Goal: Task Accomplishment & Management: Manage account settings

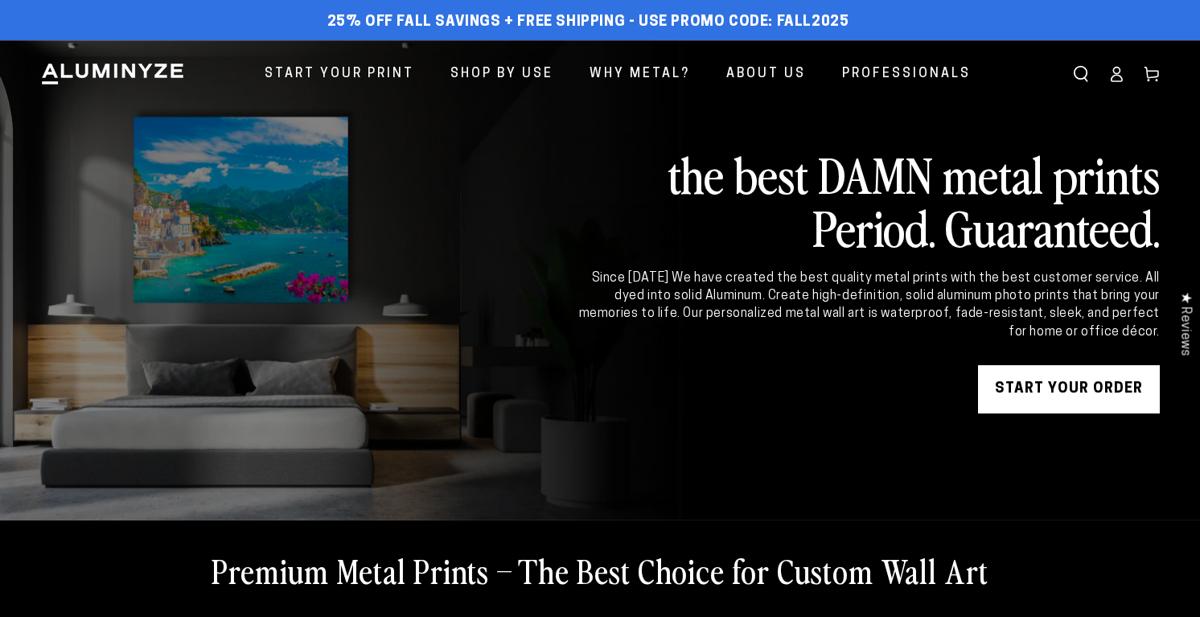
click at [1108, 82] on icon at bounding box center [1116, 74] width 16 height 16
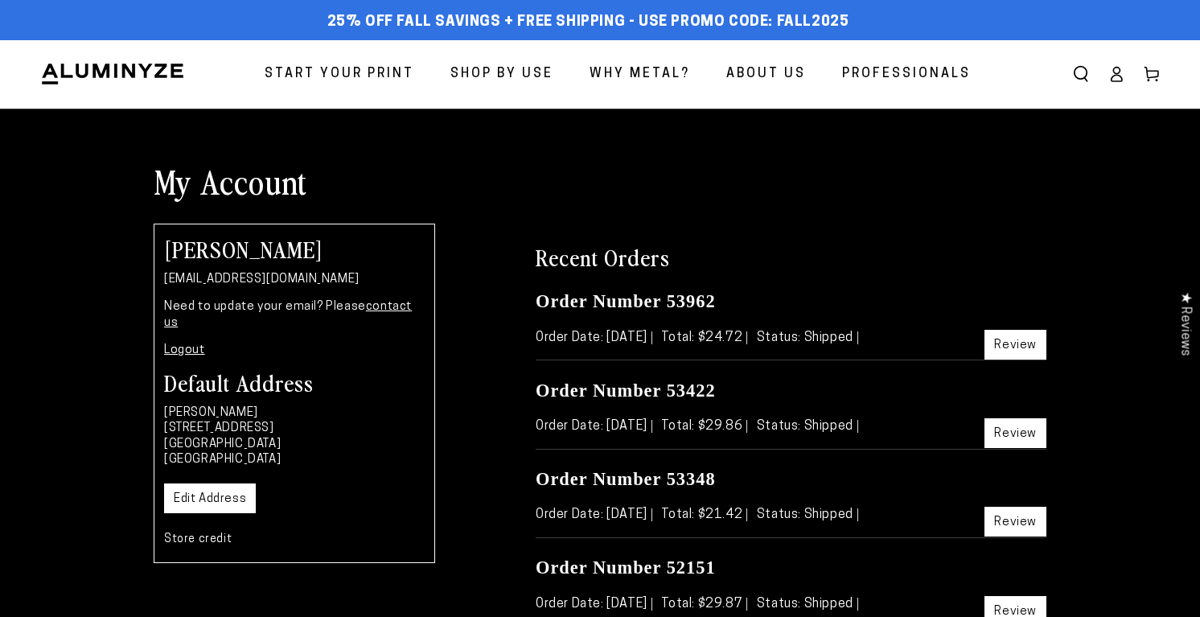
click at [1108, 82] on icon at bounding box center [1116, 74] width 16 height 16
click at [1113, 74] on ellipse at bounding box center [1116, 71] width 6 height 6
